Goal: Find specific page/section: Find specific page/section

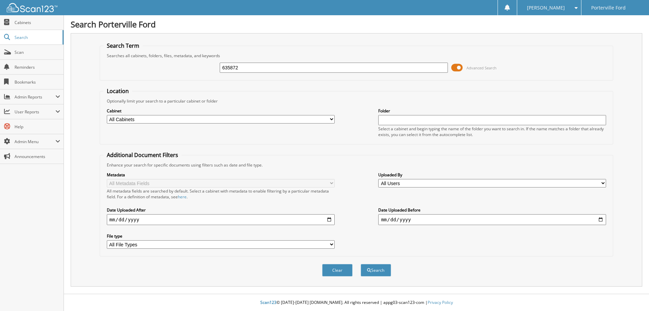
type input "635872"
click at [361, 264] on button "Search" at bounding box center [376, 270] width 30 height 13
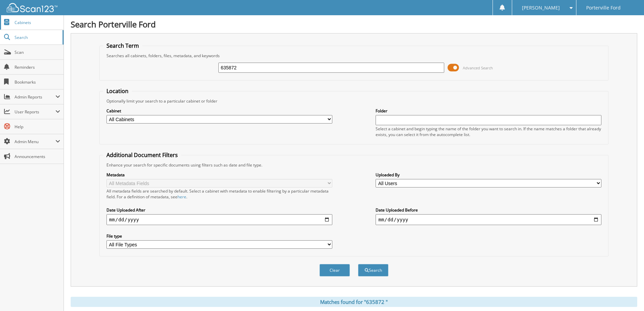
click at [24, 21] on span "Cabinets" at bounding box center [38, 23] width 46 height 6
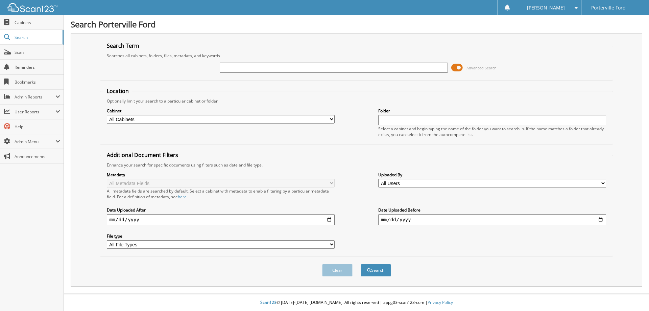
click at [244, 119] on select "All Cabinets ACCOUNTS PAYABLE ACCOUNTS RECEIVABLE CAR DEALS 2014-16 CAR DEALS 2…" at bounding box center [221, 119] width 228 height 8
select select "15827"
click at [107, 115] on select "All Cabinets ACCOUNTS PAYABLE ACCOUNTS RECEIVABLE CAR DEALS 2014-16 CAR DEALS 2…" at bounding box center [221, 119] width 228 height 8
paste input "635872"
type input "635872"
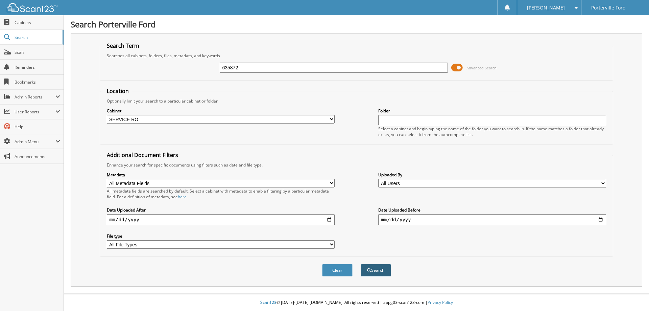
click at [380, 270] on button "Search" at bounding box center [376, 270] width 30 height 13
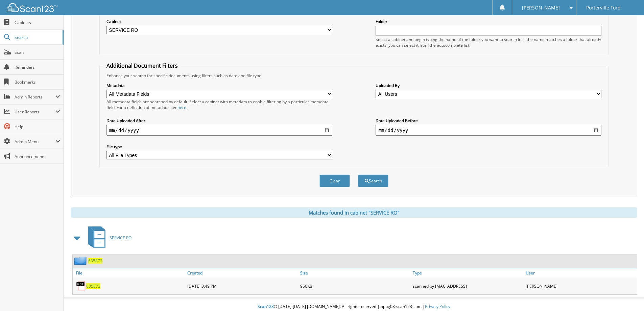
scroll to position [94, 0]
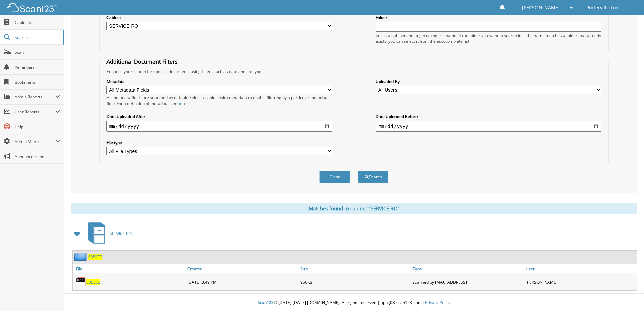
click at [89, 281] on span "6 3 5 8 7 2" at bounding box center [93, 282] width 14 height 6
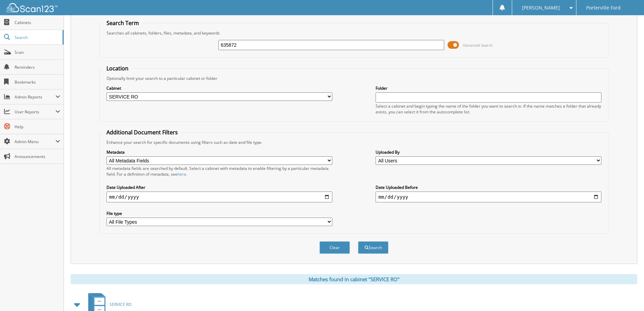
scroll to position [0, 0]
